Goal: Navigation & Orientation: Find specific page/section

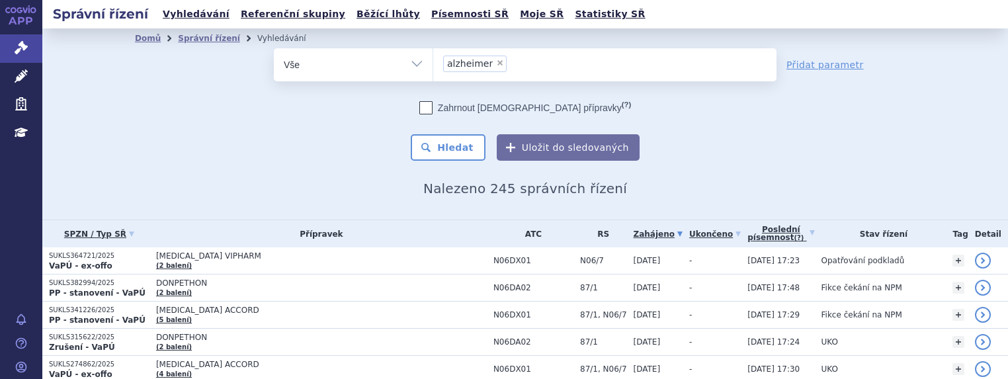
click at [496, 61] on span "×" at bounding box center [500, 63] width 8 height 8
click at [433, 61] on select "alzheimer" at bounding box center [432, 64] width 1 height 33
select select
click at [16, 48] on icon at bounding box center [21, 47] width 13 height 13
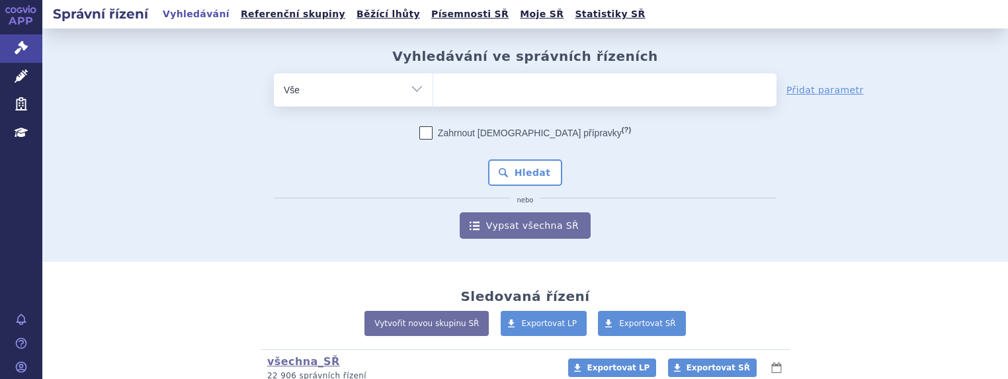
click at [10, 19] on link "APP" at bounding box center [21, 17] width 42 height 34
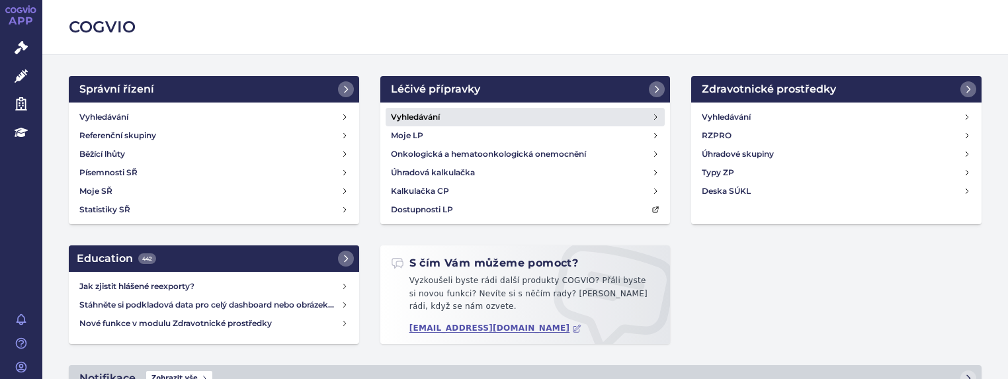
click at [425, 109] on link "Vyhledávání" at bounding box center [526, 117] width 280 height 19
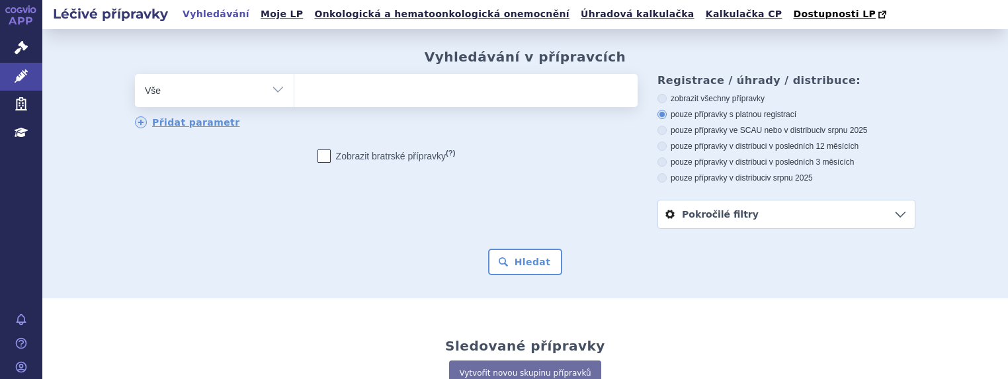
click at [331, 89] on ul at bounding box center [465, 88] width 343 height 28
click at [294, 89] on select at bounding box center [294, 89] width 1 height 33
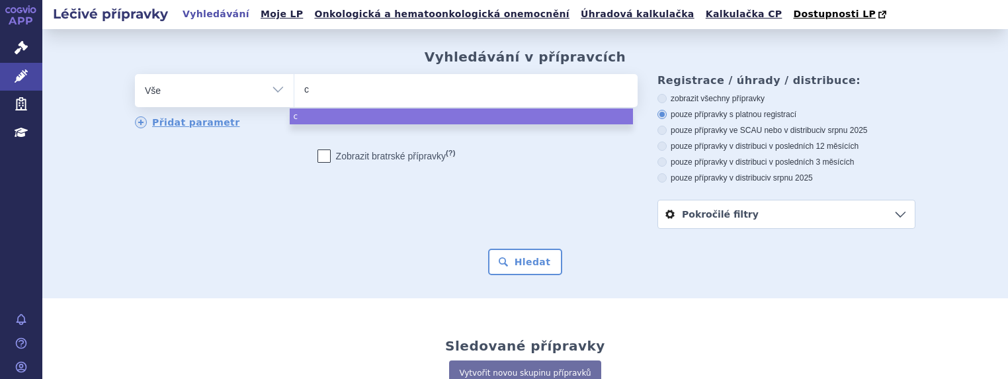
type input "c5"
type input "c53"
select select "c53"
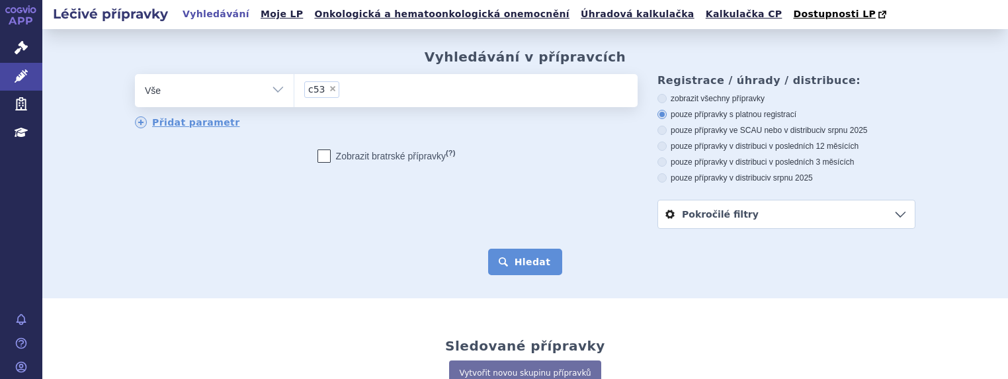
click at [517, 255] on button "Hledat" at bounding box center [525, 262] width 75 height 26
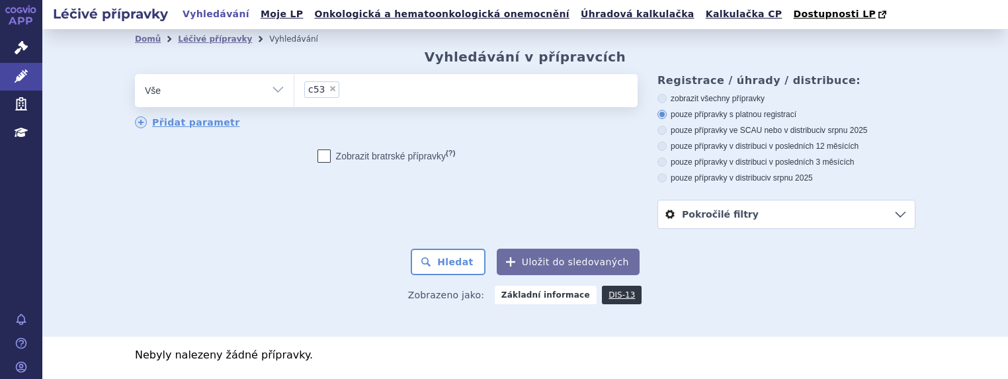
click at [329, 88] on span "×" at bounding box center [333, 89] width 8 height 8
click at [294, 88] on select "c53" at bounding box center [294, 89] width 1 height 33
select select
click at [135, 36] on link "Domů" at bounding box center [148, 38] width 26 height 9
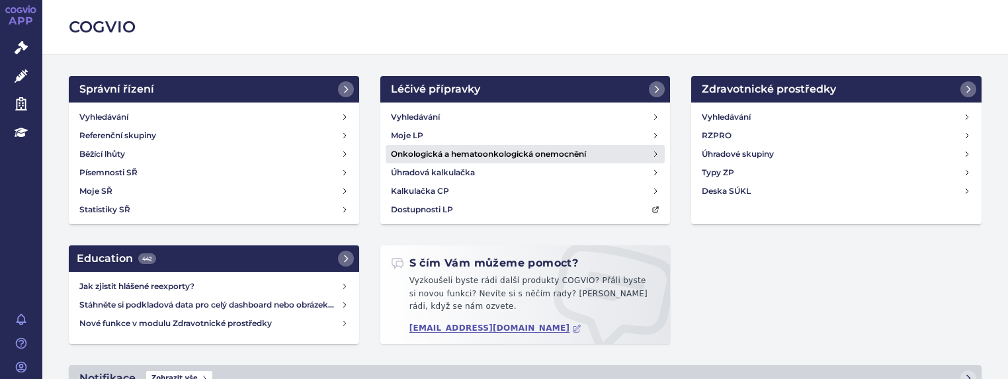
click at [620, 154] on link "Onkologická a hematoonkologická onemocnění" at bounding box center [526, 154] width 280 height 19
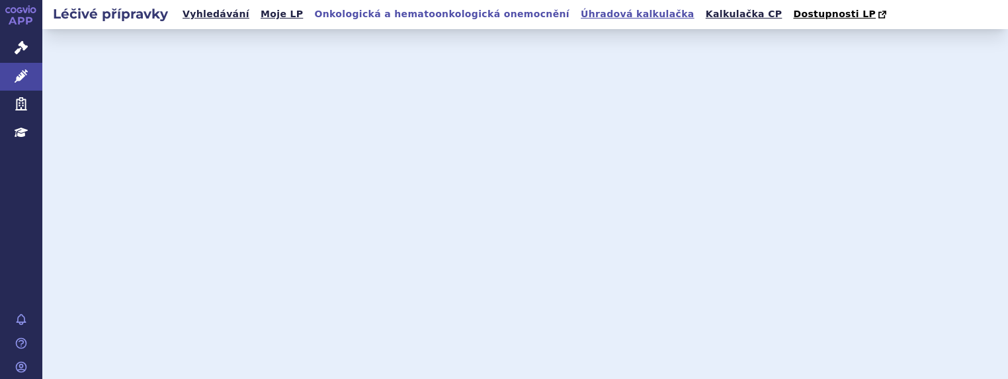
click at [584, 13] on link "Úhradová kalkulačka" at bounding box center [638, 14] width 122 height 18
